Goal: Find specific page/section: Find specific page/section

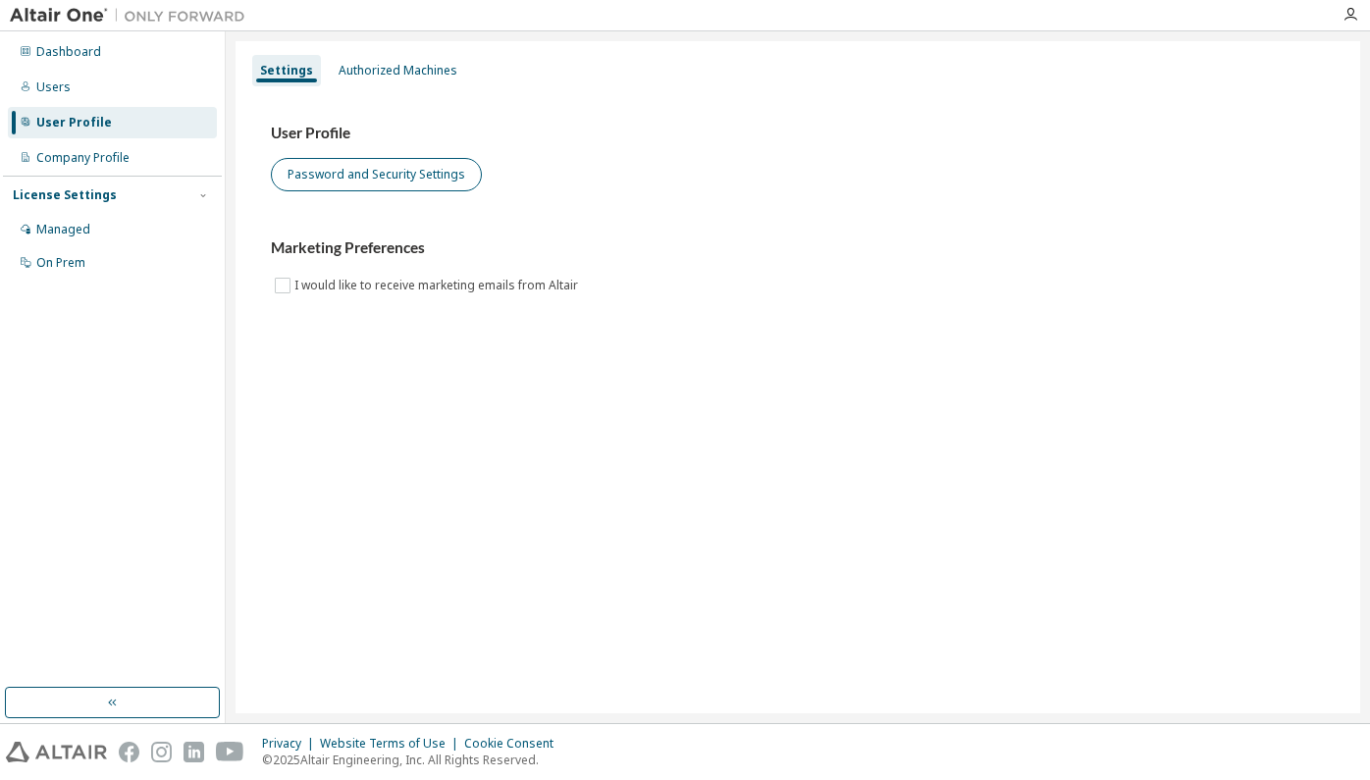
click at [433, 169] on button "Password and Security Settings" at bounding box center [376, 174] width 211 height 33
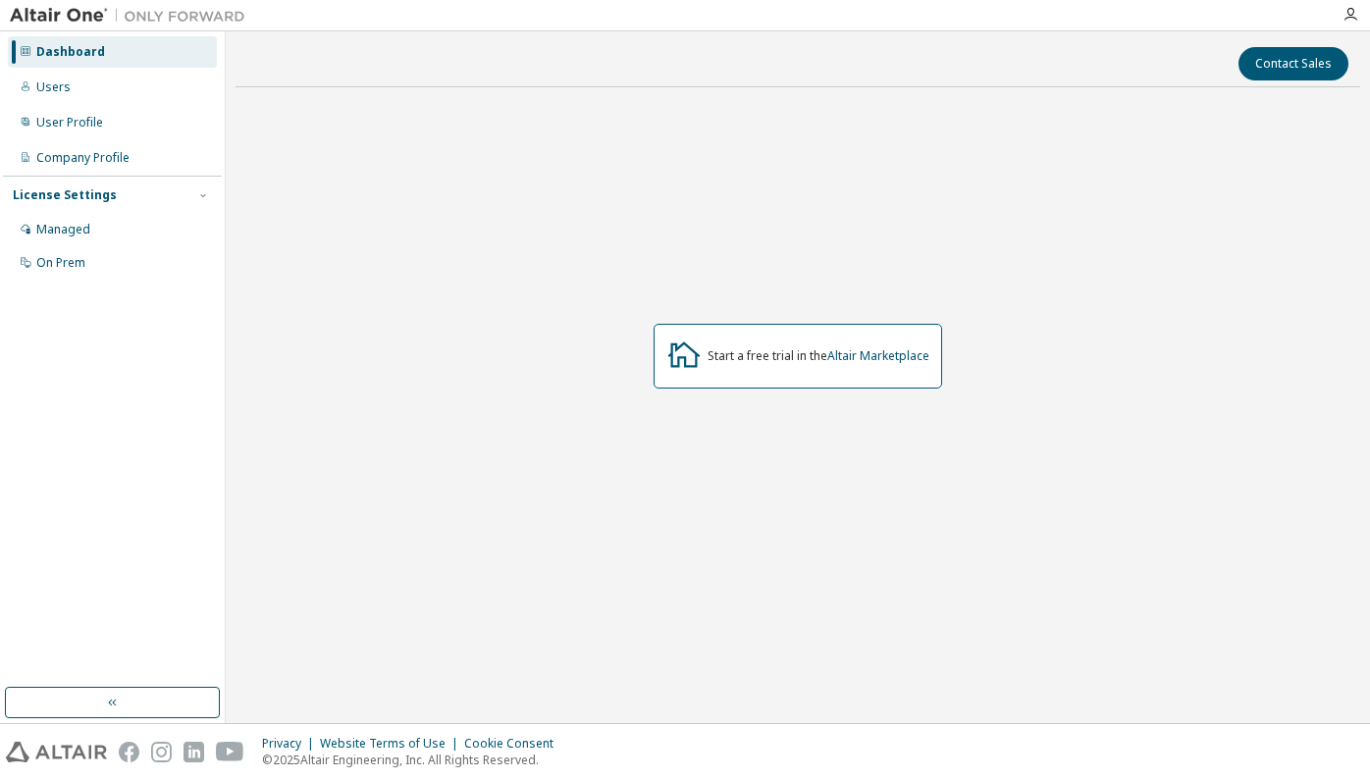
click at [679, 357] on icon at bounding box center [684, 355] width 32 height 26
click at [740, 366] on div "Start a free trial in the Altair Marketplace" at bounding box center [797, 356] width 288 height 65
click at [772, 362] on div "Start a free trial in the Altair Marketplace" at bounding box center [818, 356] width 222 height 16
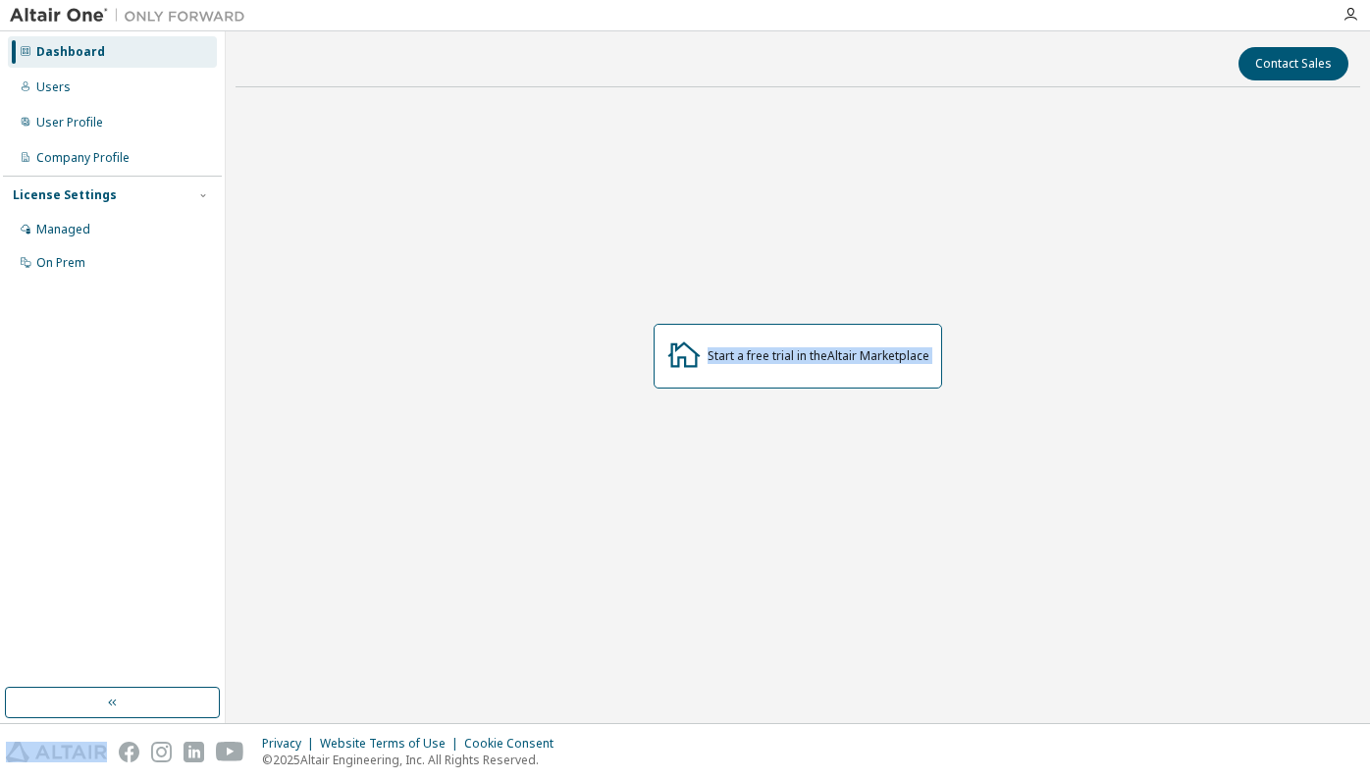
click at [772, 362] on div "Start a free trial in the Altair Marketplace" at bounding box center [818, 356] width 222 height 16
click at [846, 374] on div "Start a free trial in the Altair Marketplace" at bounding box center [797, 356] width 288 height 65
click at [855, 364] on link "Altair Marketplace" at bounding box center [878, 355] width 102 height 17
